Goal: Find contact information: Find contact information

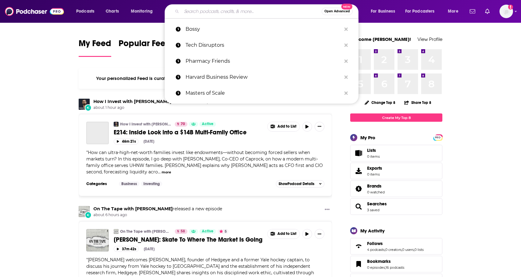
click at [225, 11] on input "Search podcasts, credits, & more..." at bounding box center [252, 11] width 140 height 10
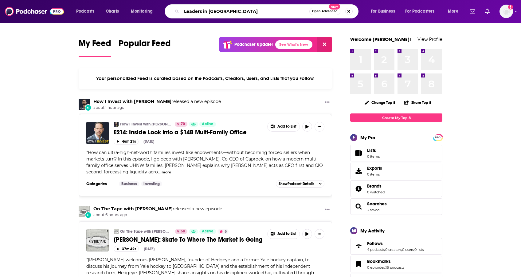
type input "Leaders in [GEOGRAPHIC_DATA]"
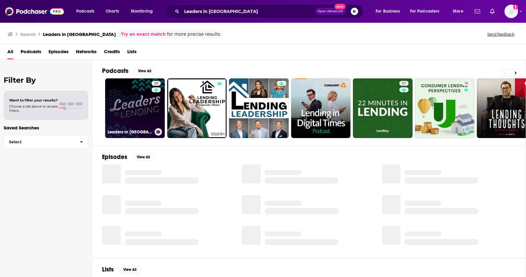
click at [141, 104] on link "30 Leaders in [GEOGRAPHIC_DATA]" at bounding box center [135, 108] width 60 height 60
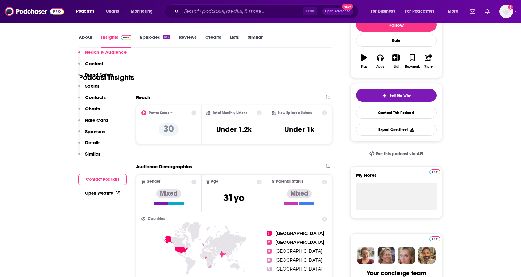
scroll to position [31, 0]
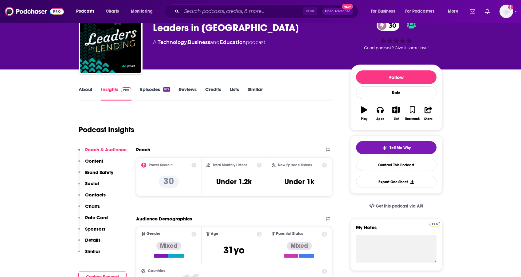
click at [196, 165] on icon at bounding box center [194, 165] width 5 height 5
click at [182, 182] on div "Power Score™ 30" at bounding box center [168, 177] width 55 height 28
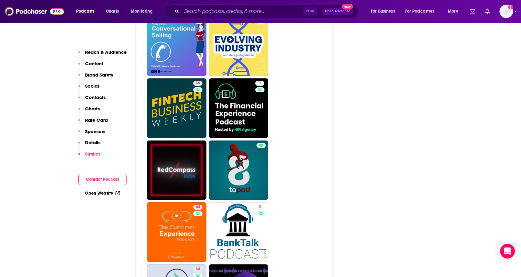
scroll to position [1568, 0]
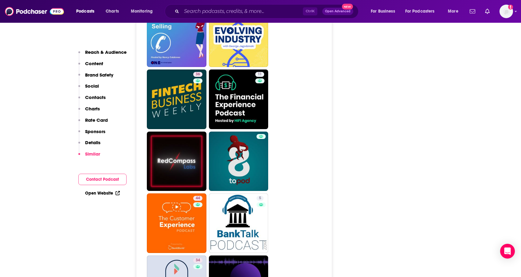
click at [87, 142] on p "Details" at bounding box center [92, 143] width 15 height 6
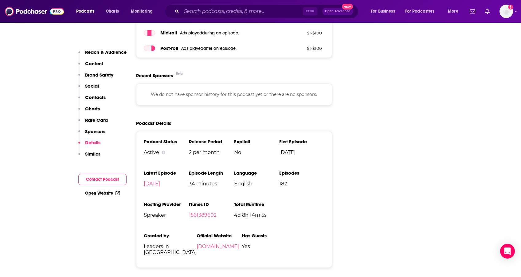
click at [92, 133] on p "Sponsors" at bounding box center [95, 132] width 20 height 6
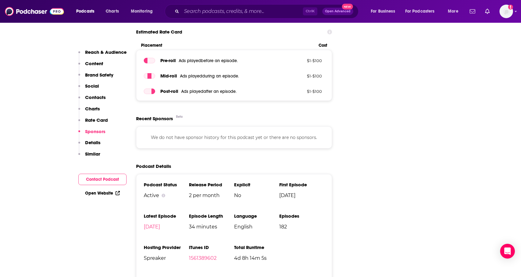
scroll to position [840, 0]
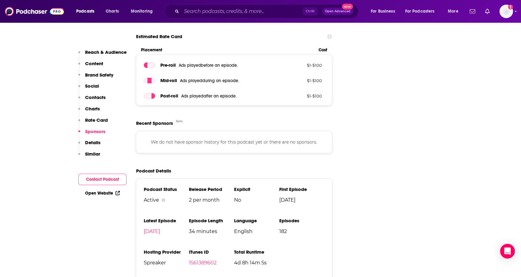
click at [92, 133] on p "Sponsors" at bounding box center [95, 132] width 20 height 6
click at [96, 125] on button "Rate Card" at bounding box center [93, 122] width 30 height 11
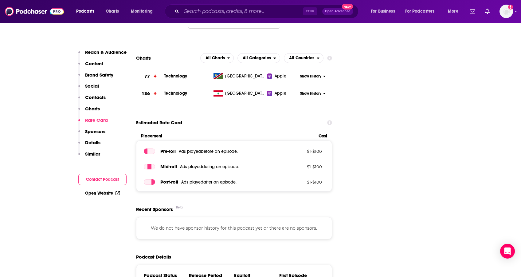
scroll to position [751, 0]
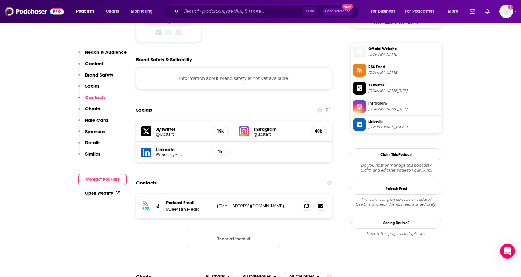
click at [113, 52] on p "Reach & Audience" at bounding box center [106, 52] width 42 height 6
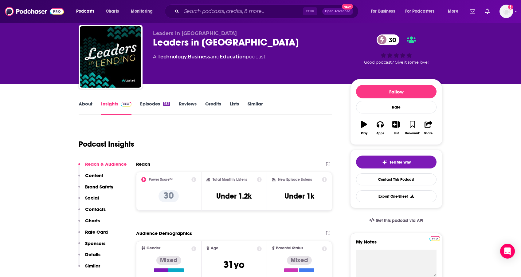
scroll to position [31, 0]
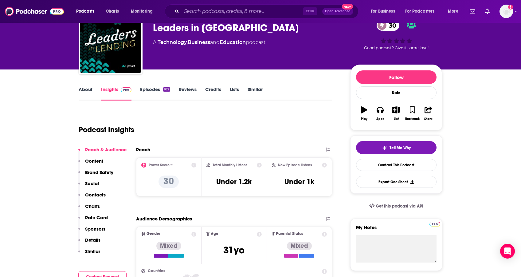
click at [257, 92] on link "Similar" at bounding box center [255, 93] width 15 height 14
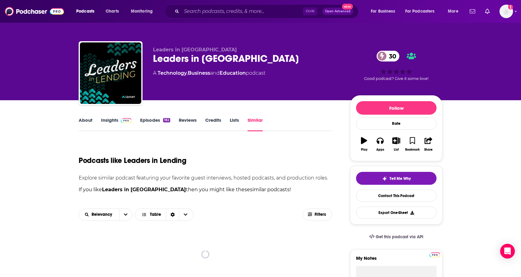
click at [150, 117] on link "Episodes 182" at bounding box center [155, 124] width 30 height 14
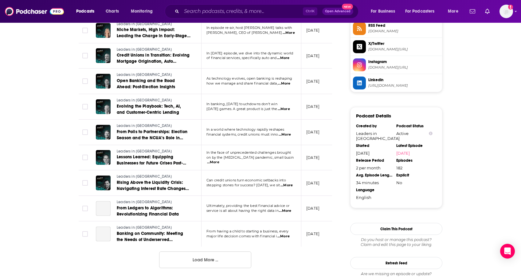
scroll to position [584, 0]
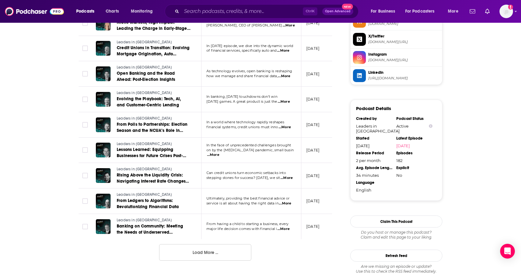
click at [205, 244] on button "Load More ..." at bounding box center [205, 252] width 92 height 17
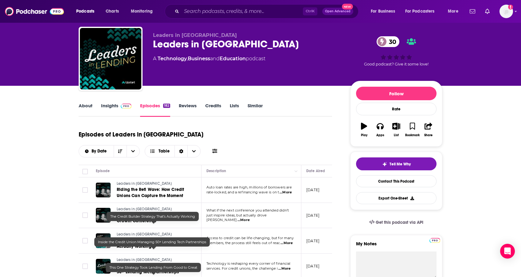
scroll to position [0, 0]
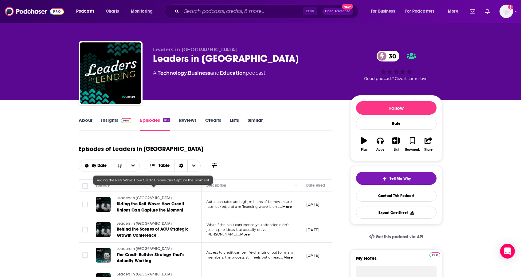
click at [145, 201] on span "Riding the Refi Wave: How Credit Unions Can Capture the Moment" at bounding box center [150, 206] width 67 height 11
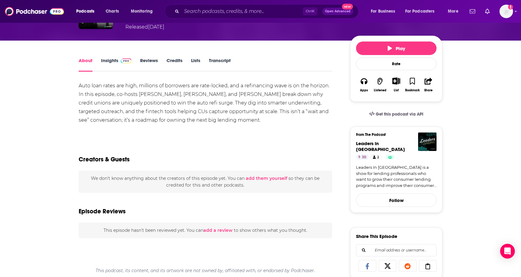
scroll to position [61, 0]
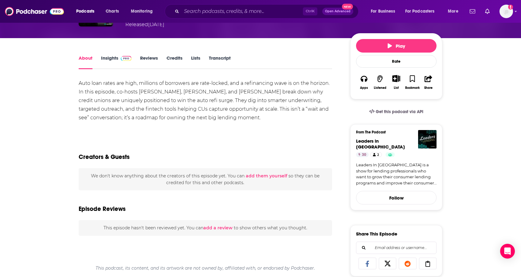
click at [89, 59] on link "About" at bounding box center [86, 62] width 14 height 14
click at [139, 89] on div "Auto loan rates are high, millions of borrowers are rate-locked, and a refinanc…" at bounding box center [206, 100] width 254 height 43
click at [141, 90] on div "Auto loan rates are high, millions of borrowers are rate-locked, and a refinanc…" at bounding box center [206, 100] width 254 height 43
click at [163, 91] on div "Auto loan rates are high, millions of borrowers are rate-locked, and a refinanc…" at bounding box center [206, 100] width 254 height 43
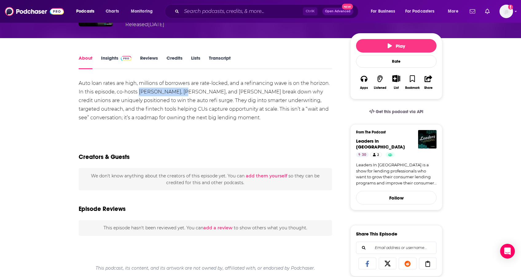
click at [175, 89] on div "Auto loan rates are high, millions of borrowers are rate-locked, and a refinanc…" at bounding box center [206, 100] width 254 height 43
copy div "[PERSON_NAME]"
click at [117, 57] on link "Insights" at bounding box center [116, 62] width 30 height 14
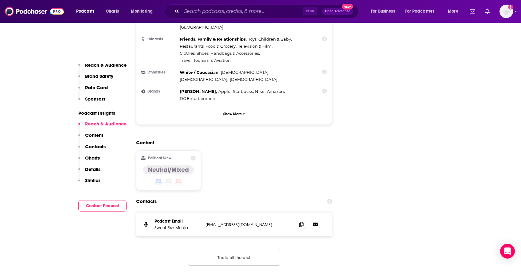
scroll to position [738, 0]
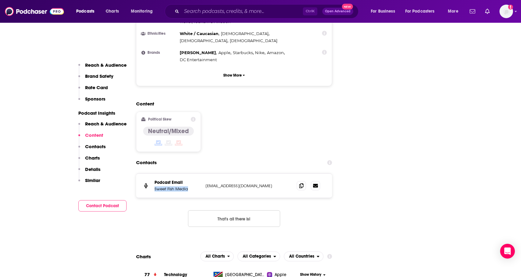
drag, startPoint x: 190, startPoint y: 153, endPoint x: 153, endPoint y: 157, distance: 37.4
click at [153, 174] on div "Podcast Email Sweet Fish Media [EMAIL_ADDRESS][DOMAIN_NAME] [EMAIL_ADDRESS][DOM…" at bounding box center [234, 186] width 196 height 24
copy p "Sweet Fish Media"
